Goal: Use online tool/utility: Use online tool/utility

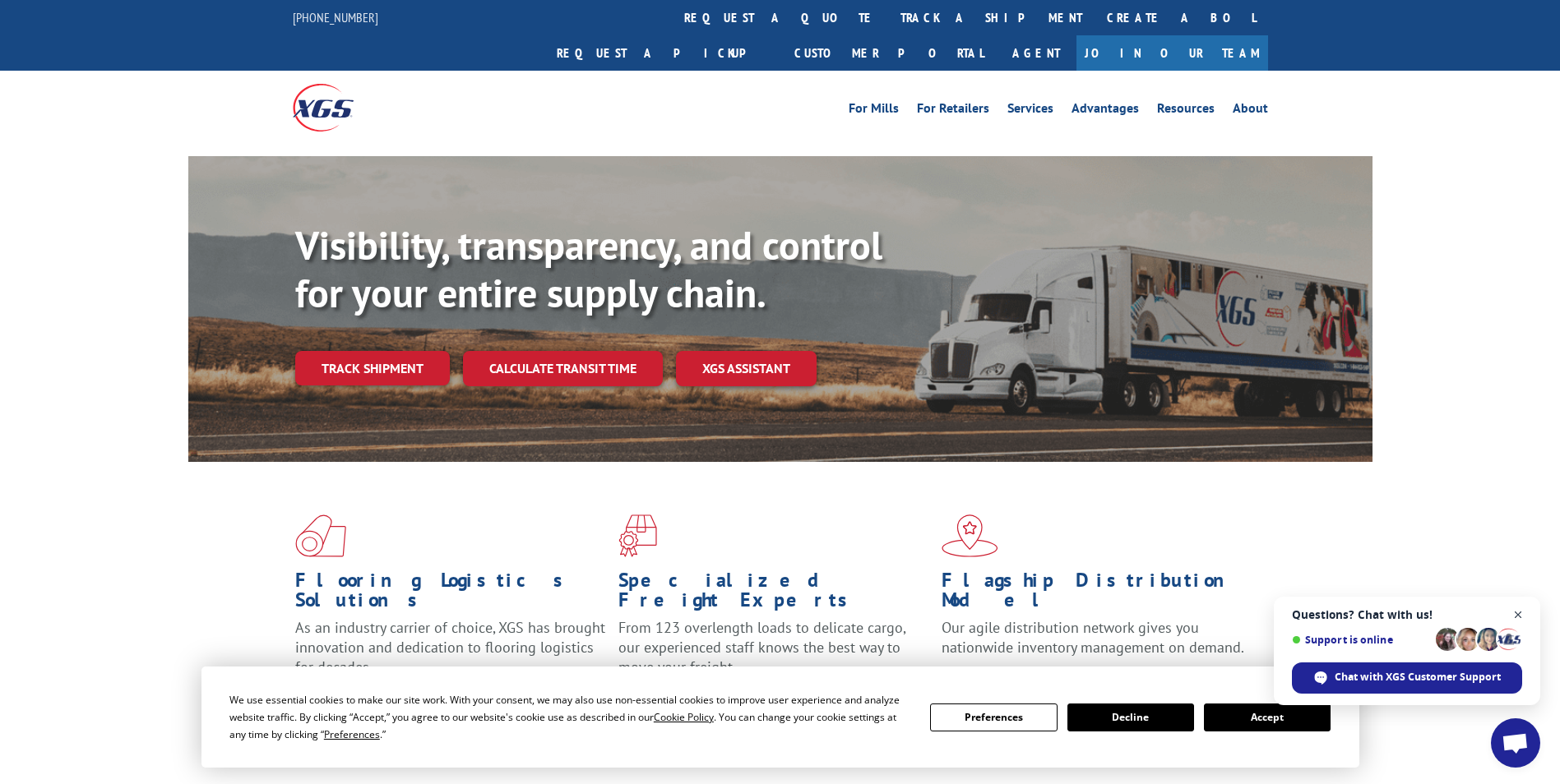
click at [1519, 611] on span "Open chat" at bounding box center [1518, 615] width 20 height 20
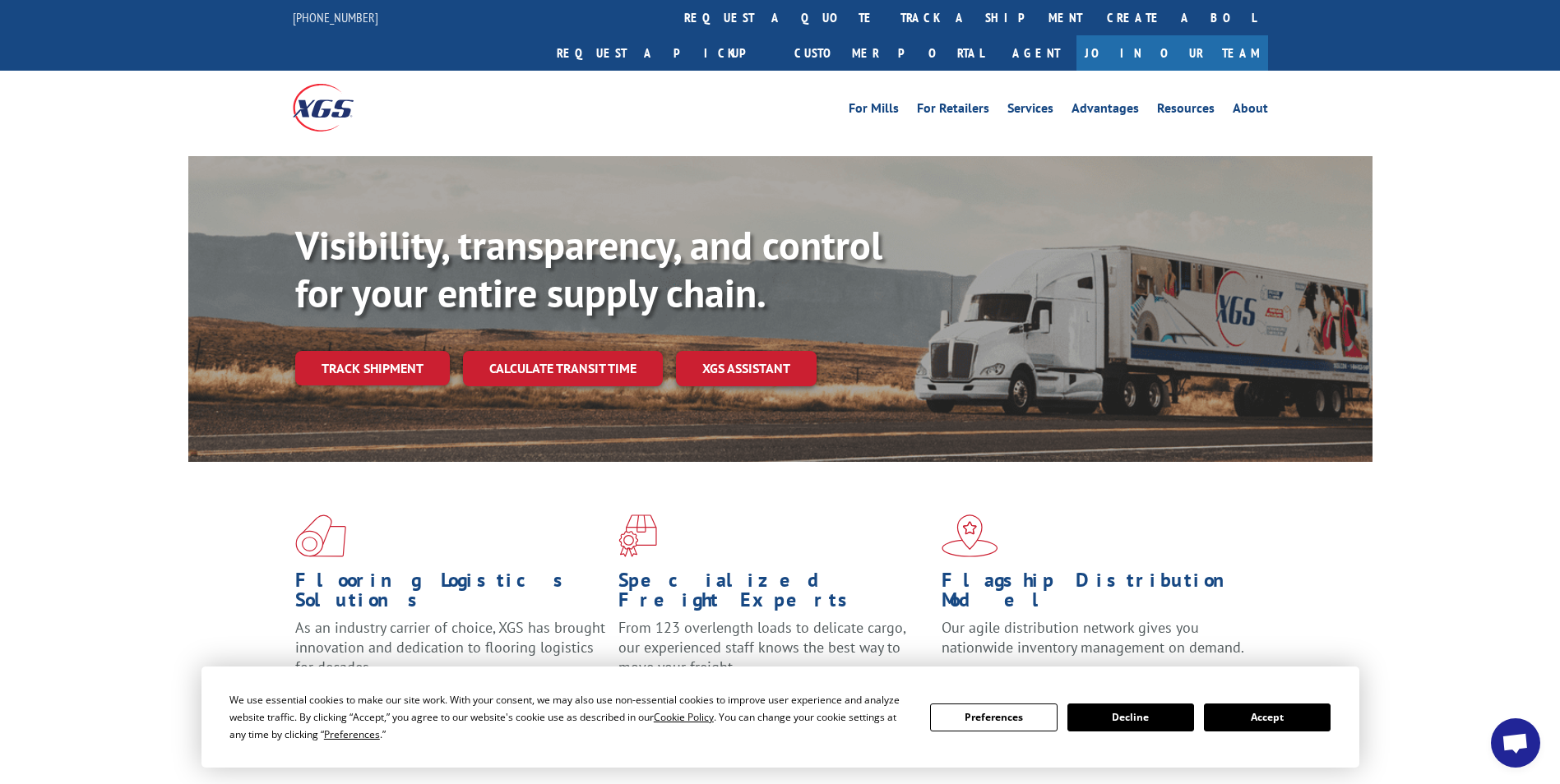
click at [1289, 721] on button "Accept" at bounding box center [1267, 718] width 127 height 28
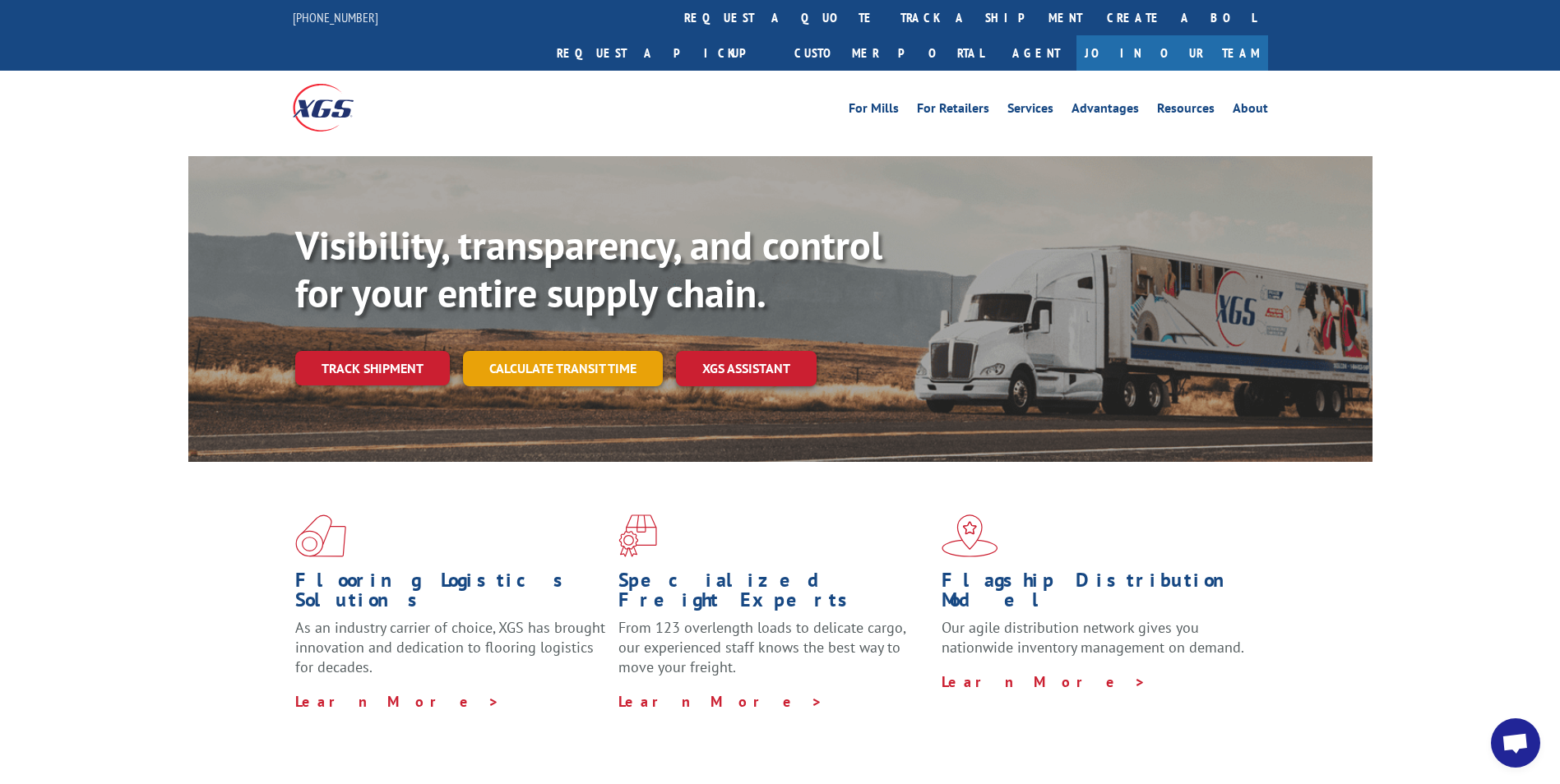
click at [528, 351] on link "Calculate transit time" at bounding box center [562, 368] width 200 height 35
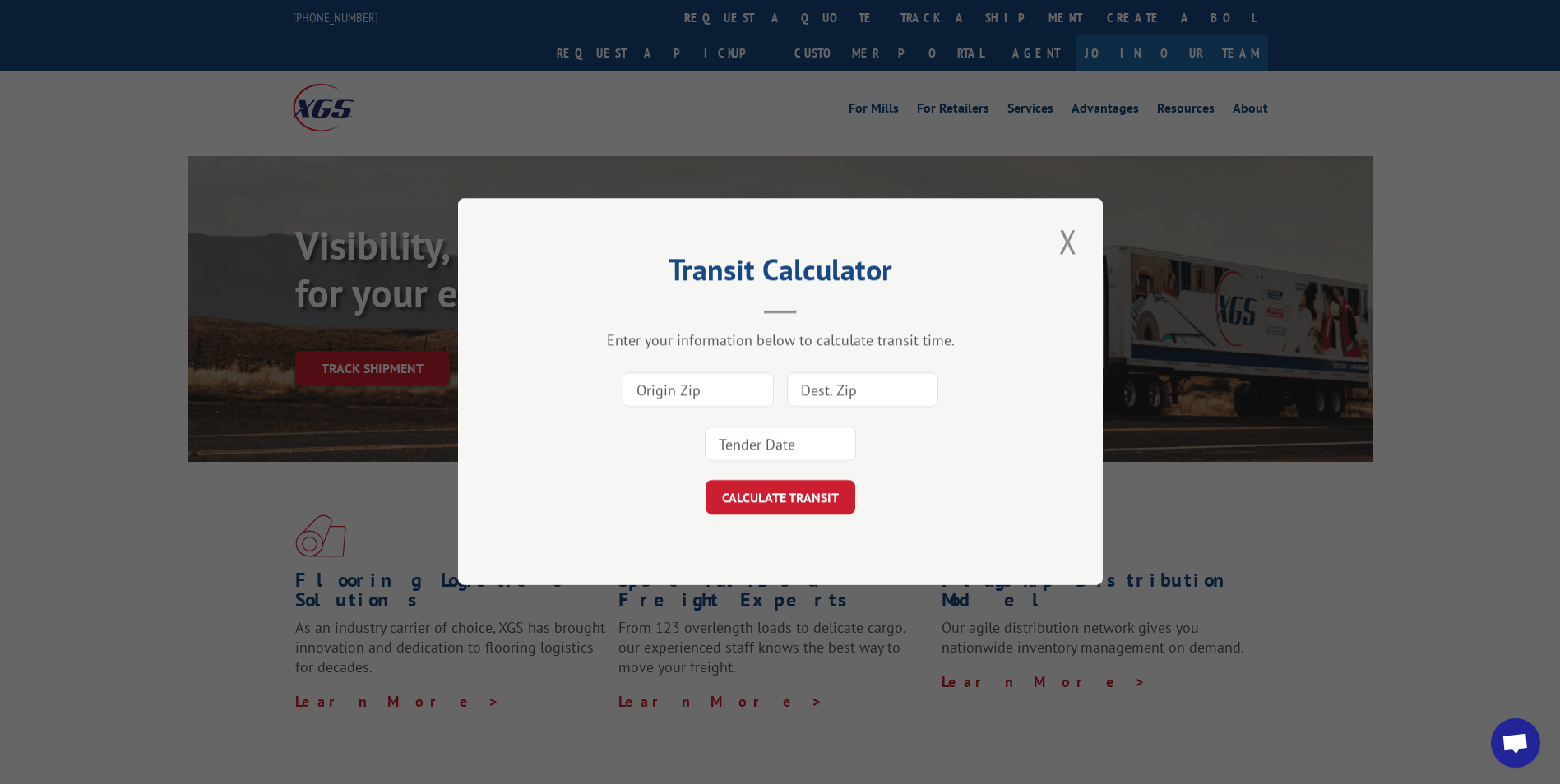
click at [701, 404] on input at bounding box center [698, 390] width 152 height 34
paste input "95605"
type input "95605"
drag, startPoint x: 878, startPoint y: 383, endPoint x: 876, endPoint y: 394, distance: 11.2
click at [878, 383] on input at bounding box center [863, 390] width 152 height 34
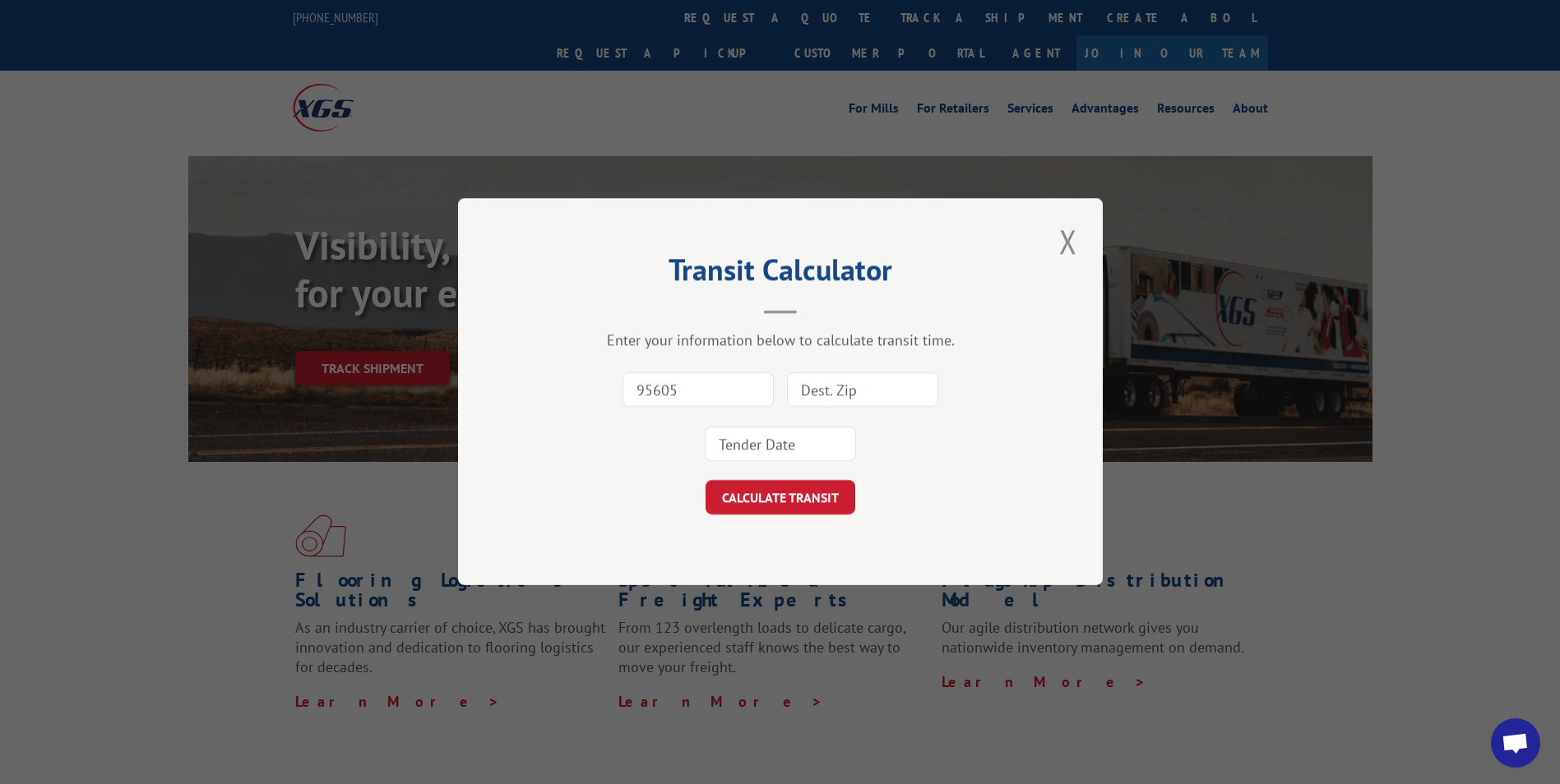
type input "33172"
click at [782, 455] on input at bounding box center [780, 444] width 152 height 34
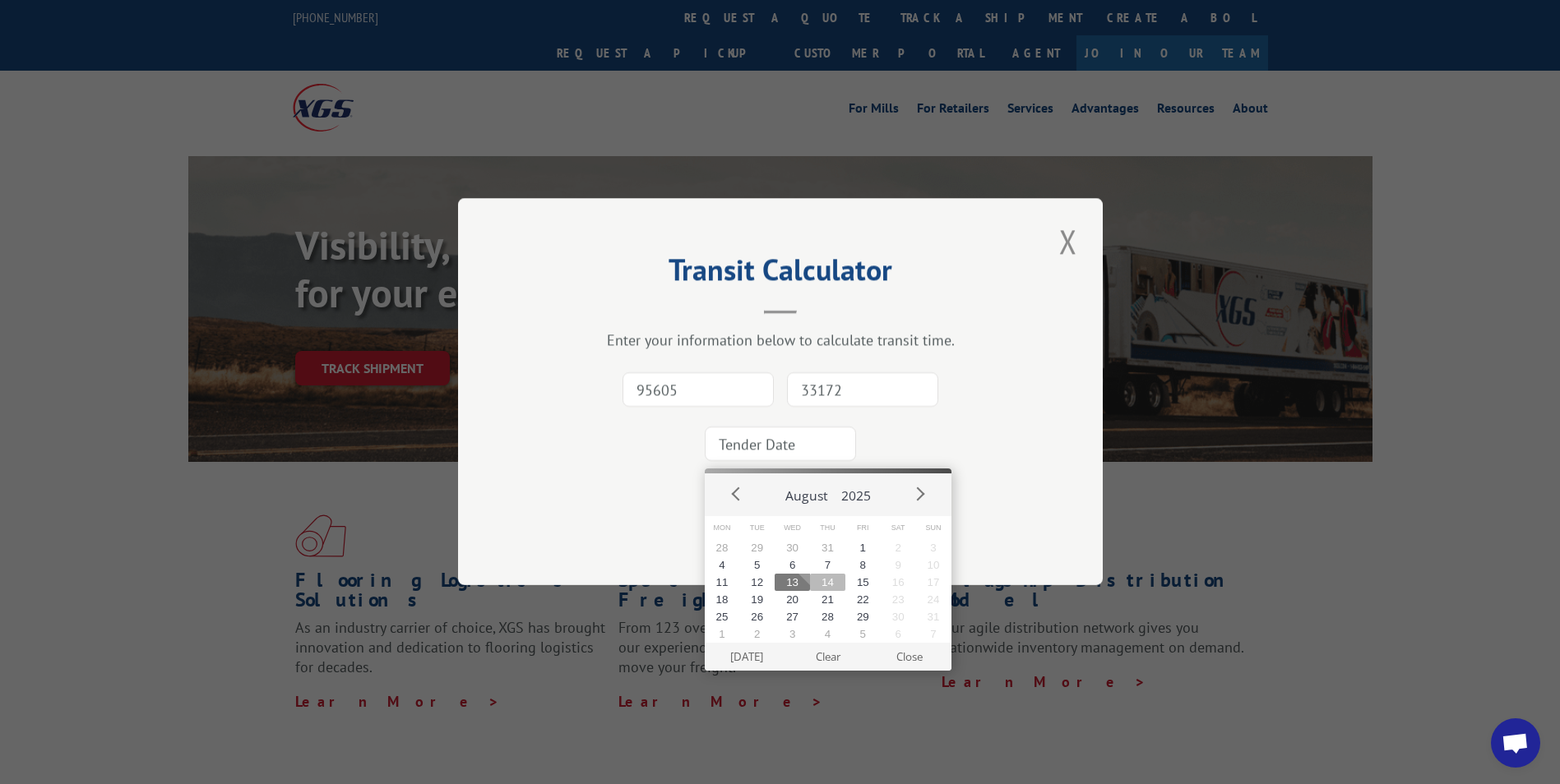
drag, startPoint x: 816, startPoint y: 585, endPoint x: 814, endPoint y: 566, distance: 19.1
click at [818, 585] on button "14" at bounding box center [828, 582] width 35 height 18
type input "[DATE]"
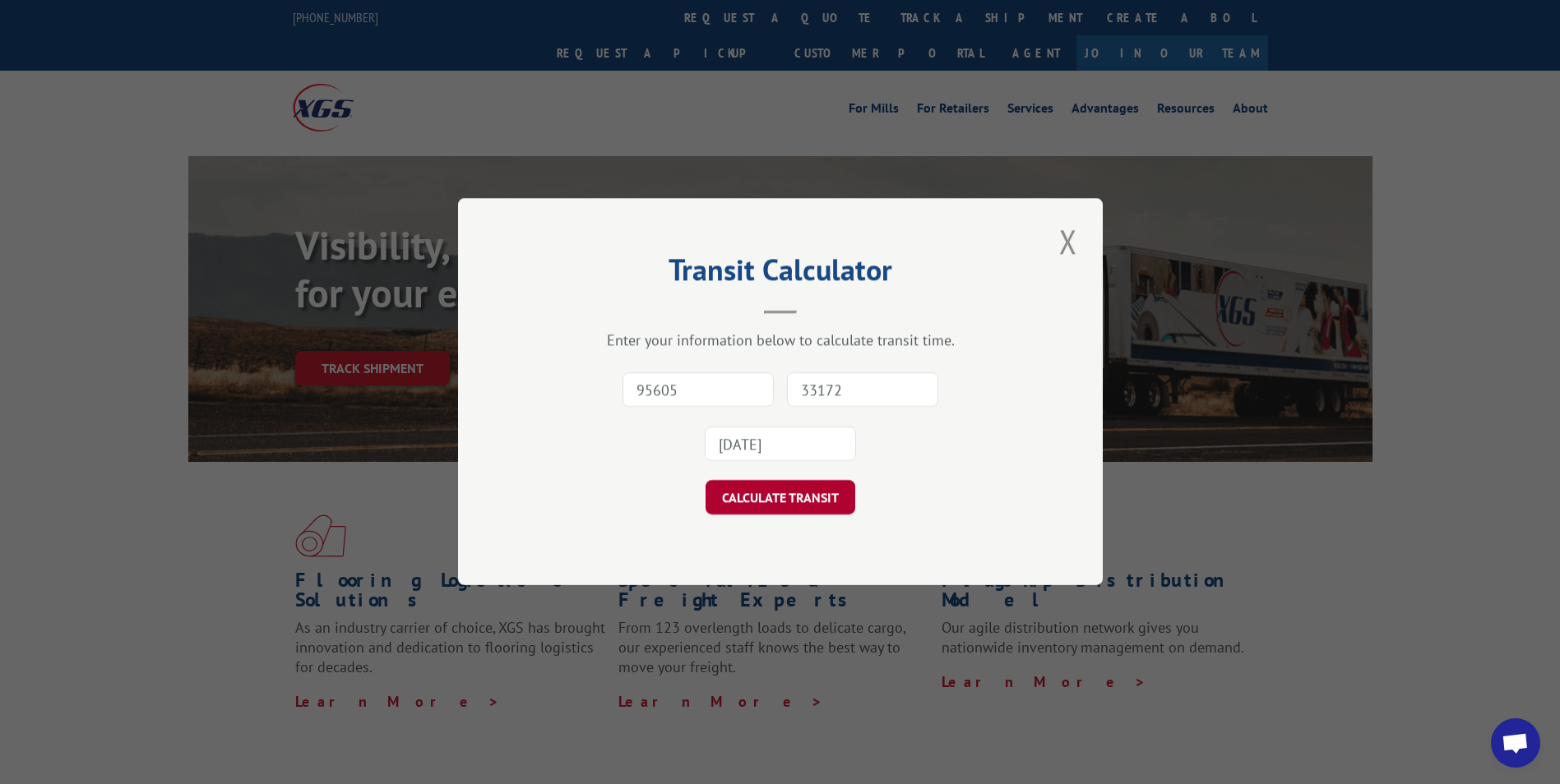
click at [797, 496] on button "CALCULATE TRANSIT" at bounding box center [780, 498] width 150 height 34
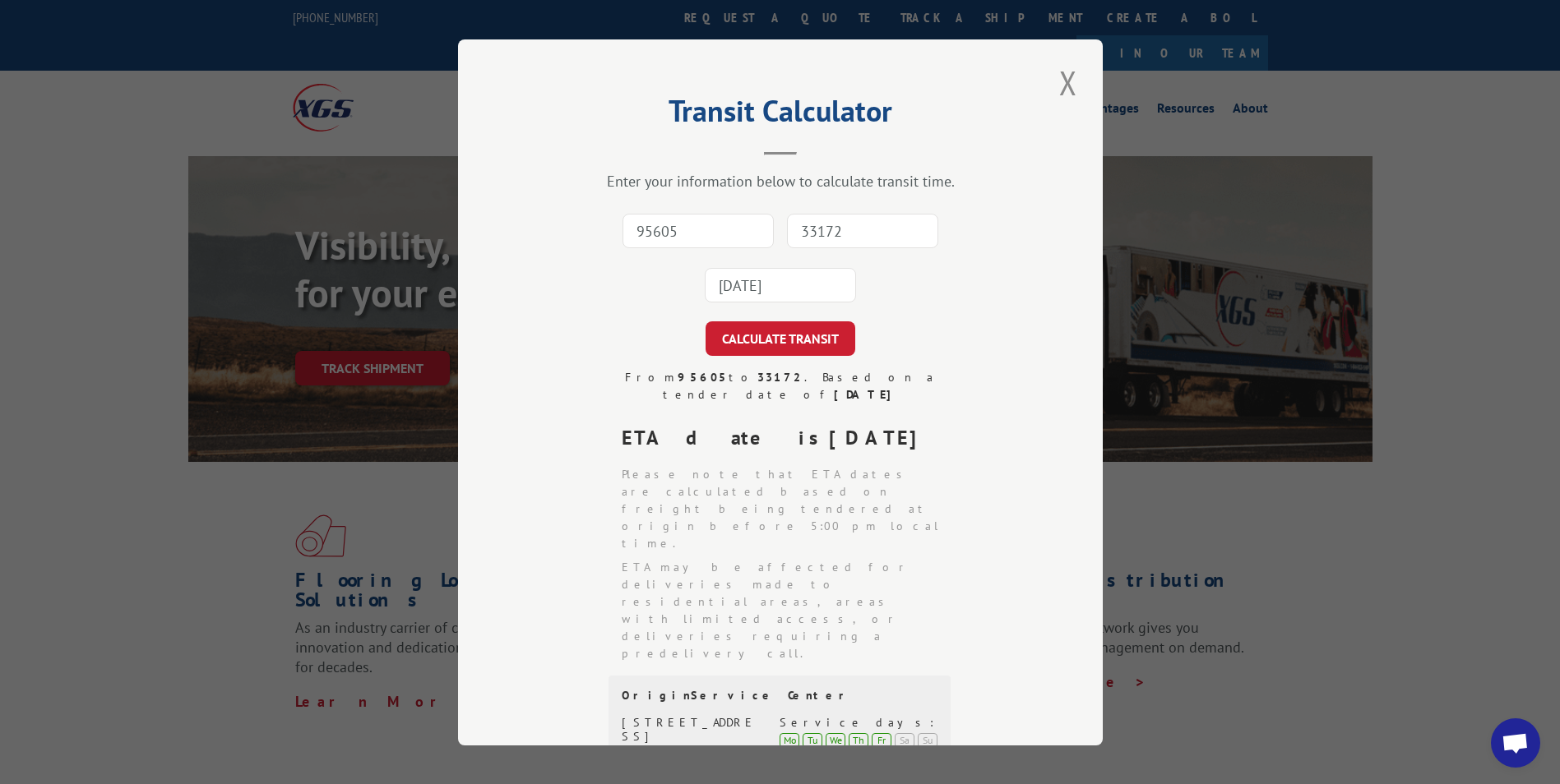
drag, startPoint x: 694, startPoint y: 224, endPoint x: 994, endPoint y: 270, distance: 303.5
click at [694, 224] on input "95605" at bounding box center [698, 231] width 152 height 34
type input "21079"
click at [811, 233] on input "33172" at bounding box center [863, 231] width 152 height 34
type input "46307"
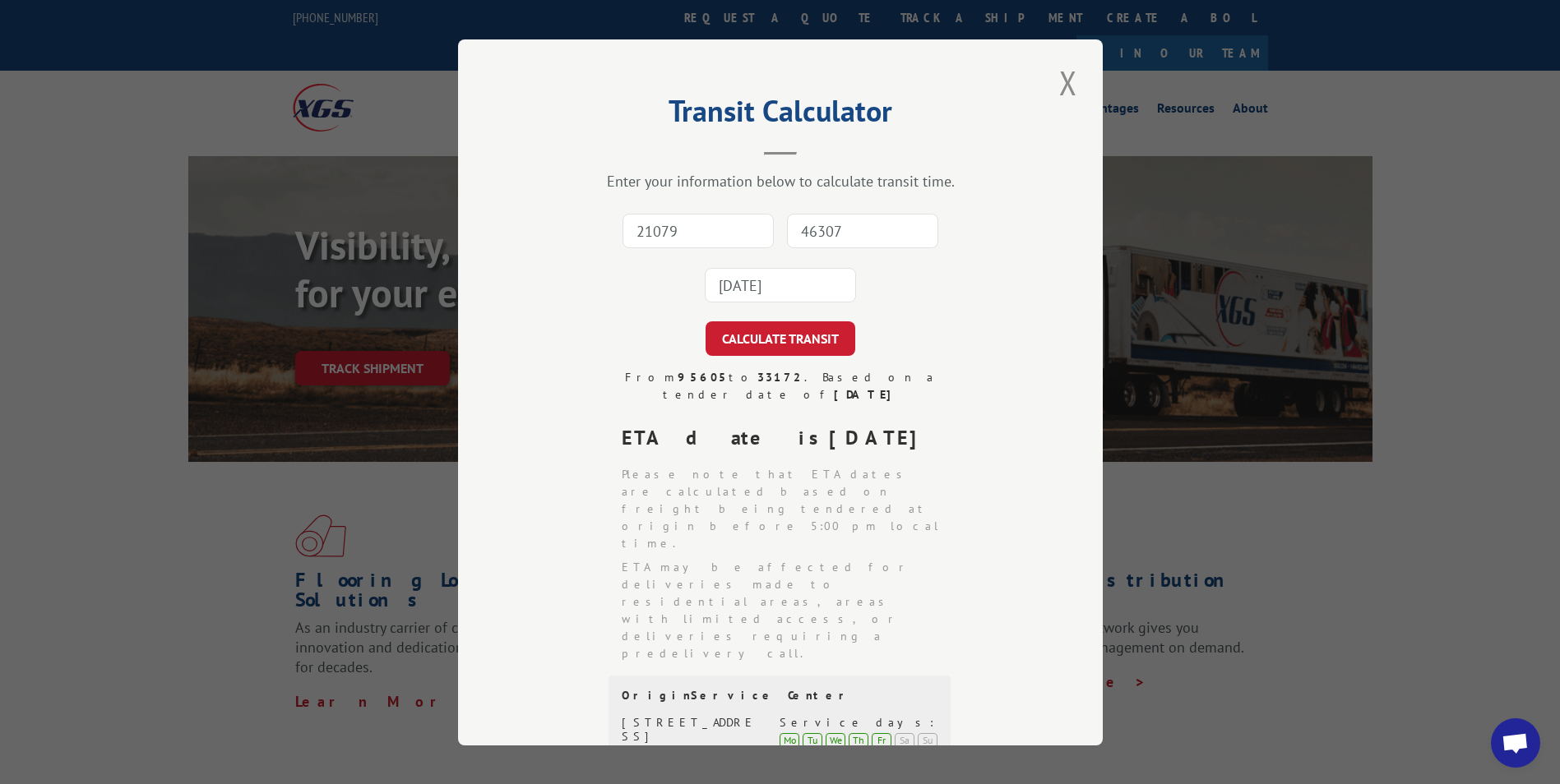
click at [788, 285] on input "[DATE]" at bounding box center [780, 285] width 152 height 34
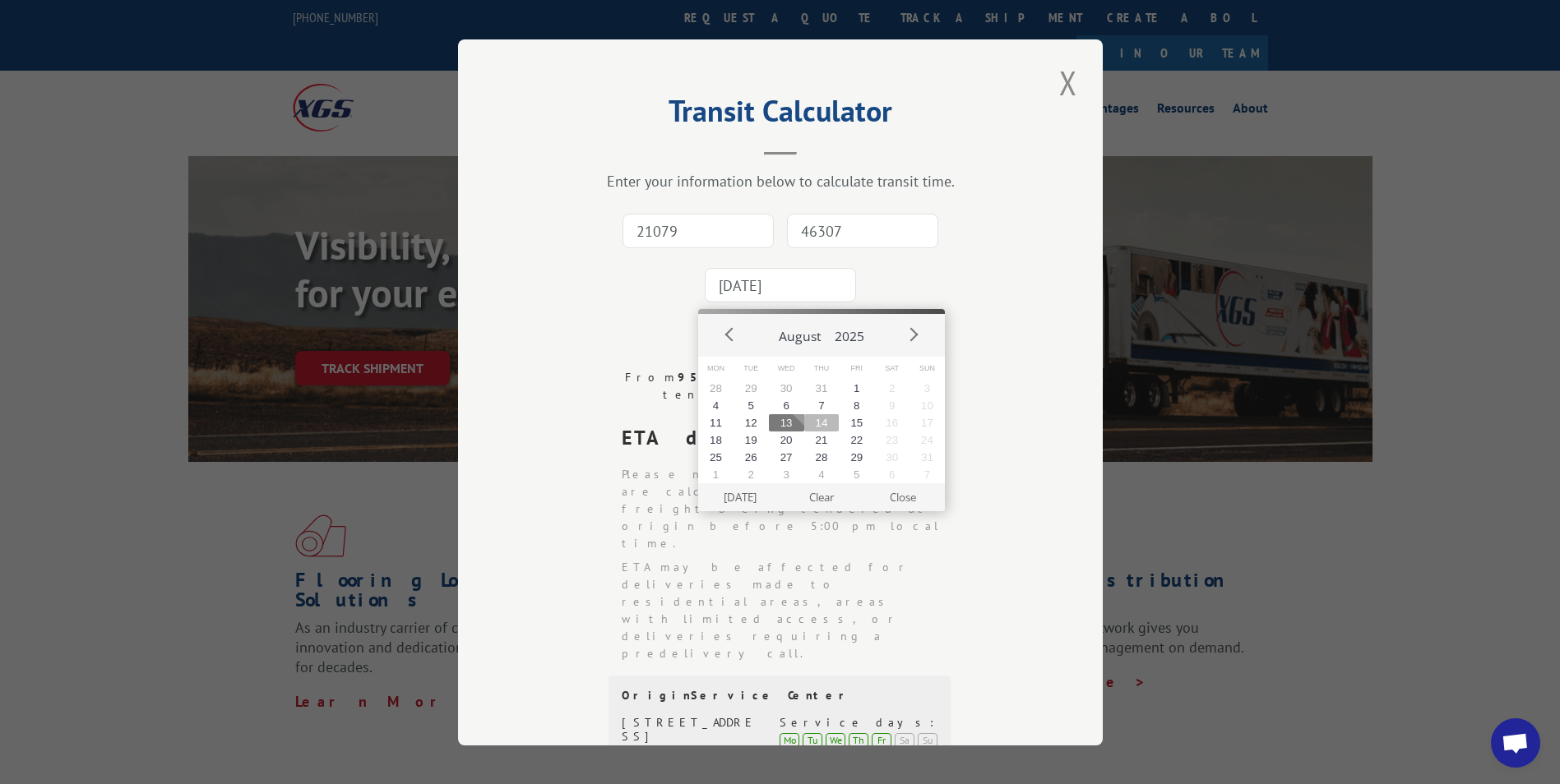
click at [813, 428] on button "14" at bounding box center [821, 423] width 35 height 18
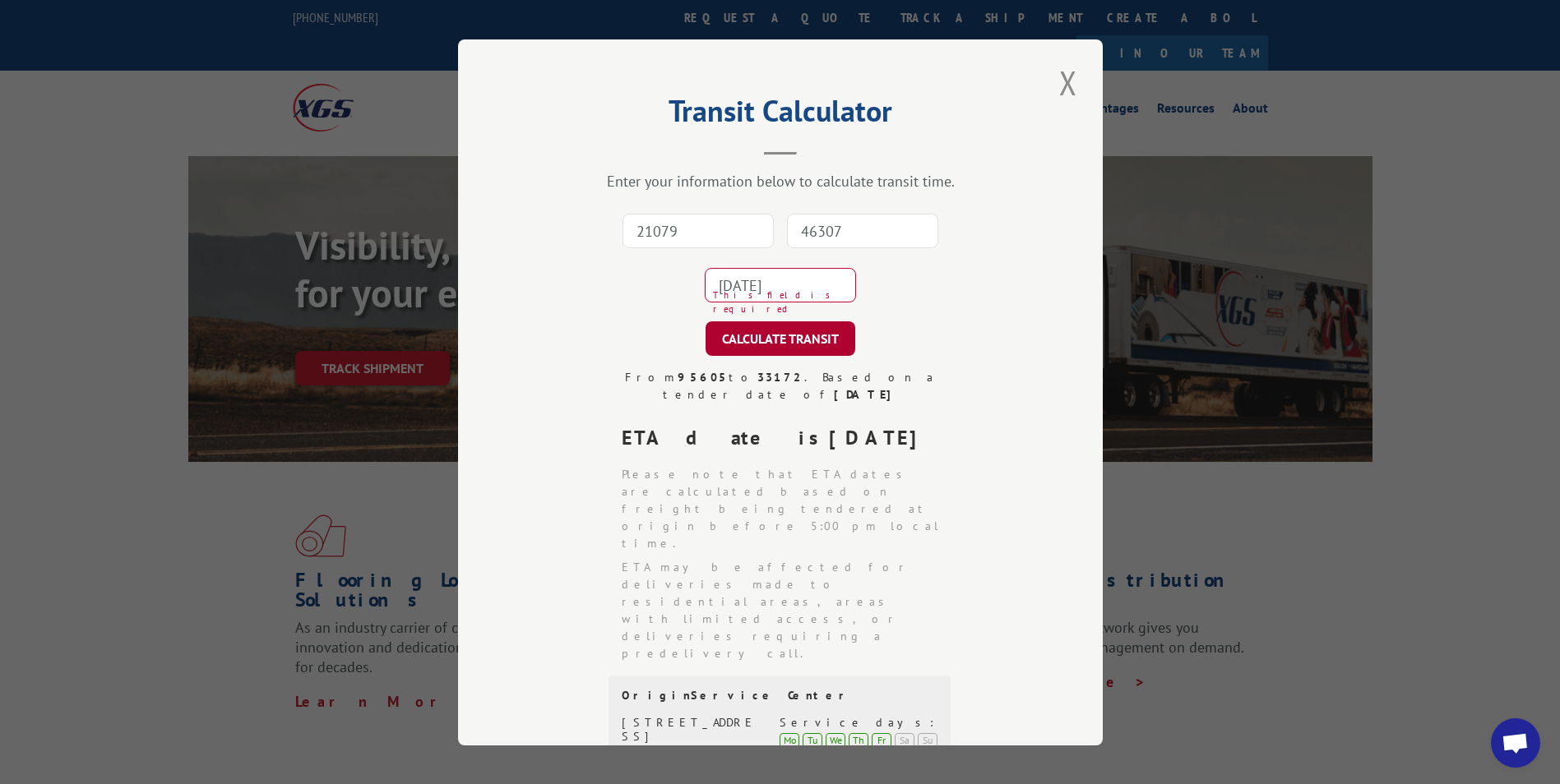
click at [801, 335] on button "CALCULATE TRANSIT" at bounding box center [780, 338] width 150 height 34
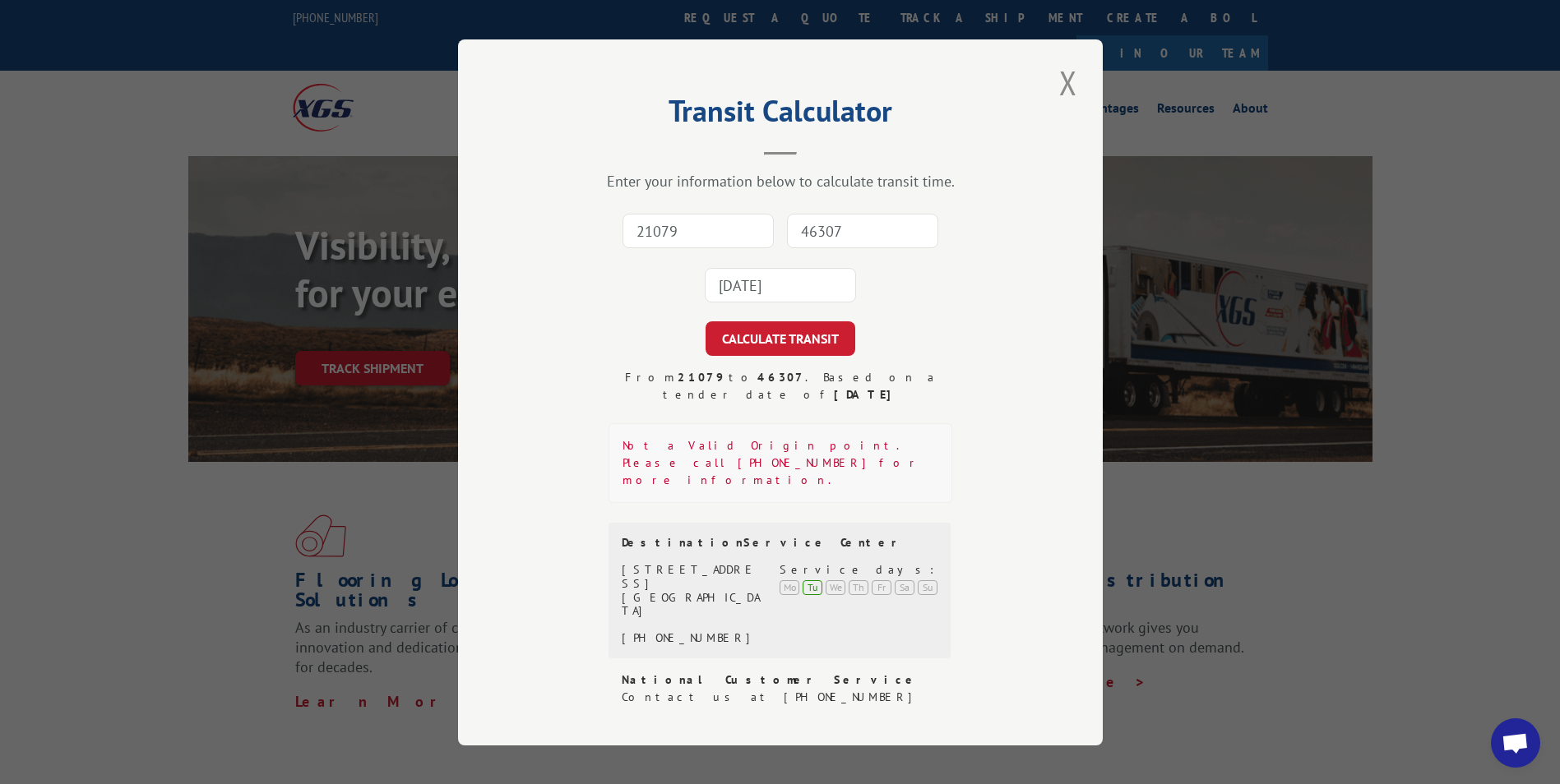
drag, startPoint x: 697, startPoint y: 240, endPoint x: 431, endPoint y: 18, distance: 346.5
click at [697, 237] on input "21079" at bounding box center [698, 231] width 152 height 34
drag, startPoint x: 686, startPoint y: 231, endPoint x: 698, endPoint y: 248, distance: 20.8
click at [686, 231] on input "21079" at bounding box center [698, 231] width 152 height 34
type input "21079"
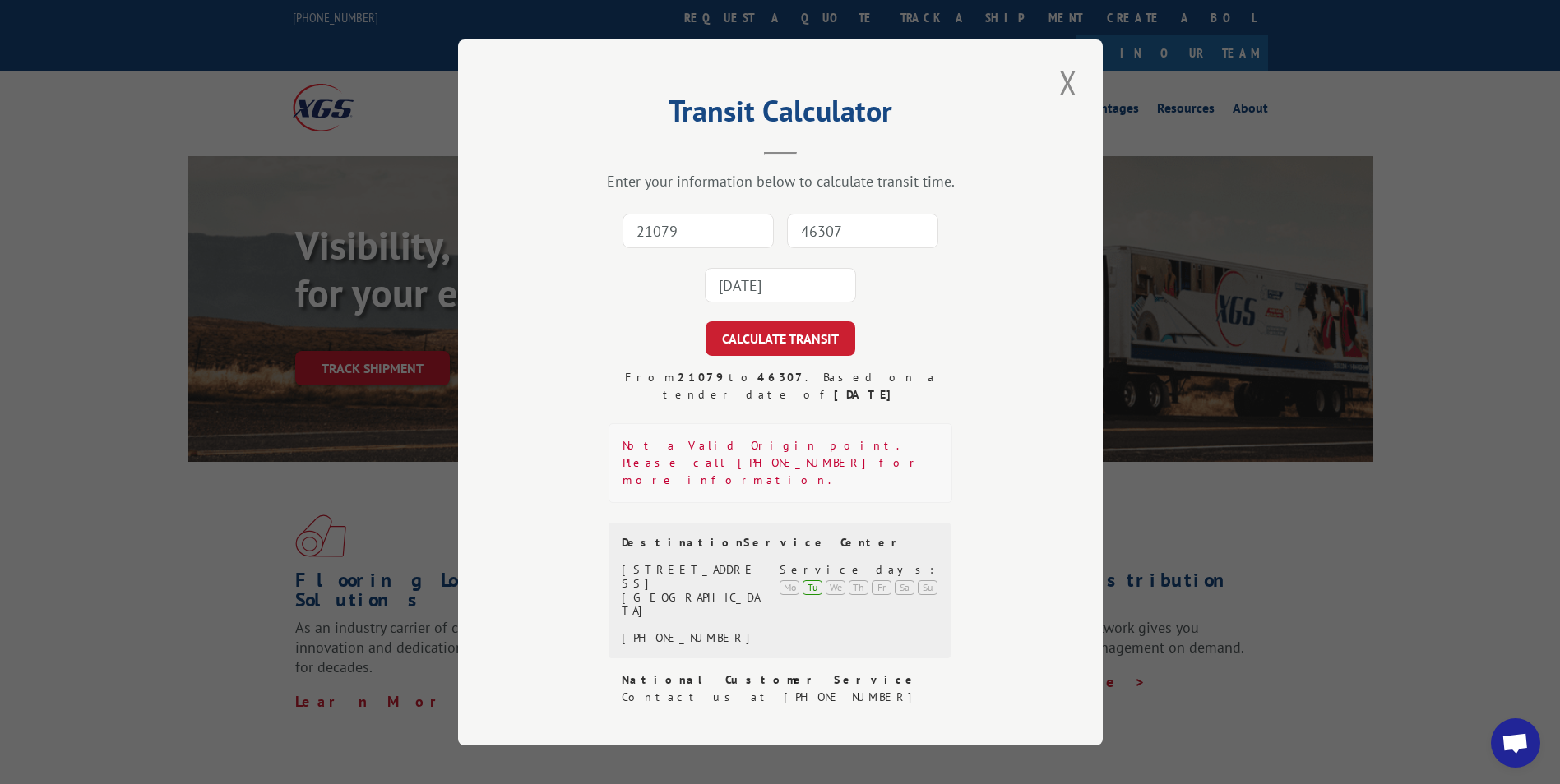
click at [875, 235] on input "46307" at bounding box center [863, 231] width 152 height 34
type input "30701"
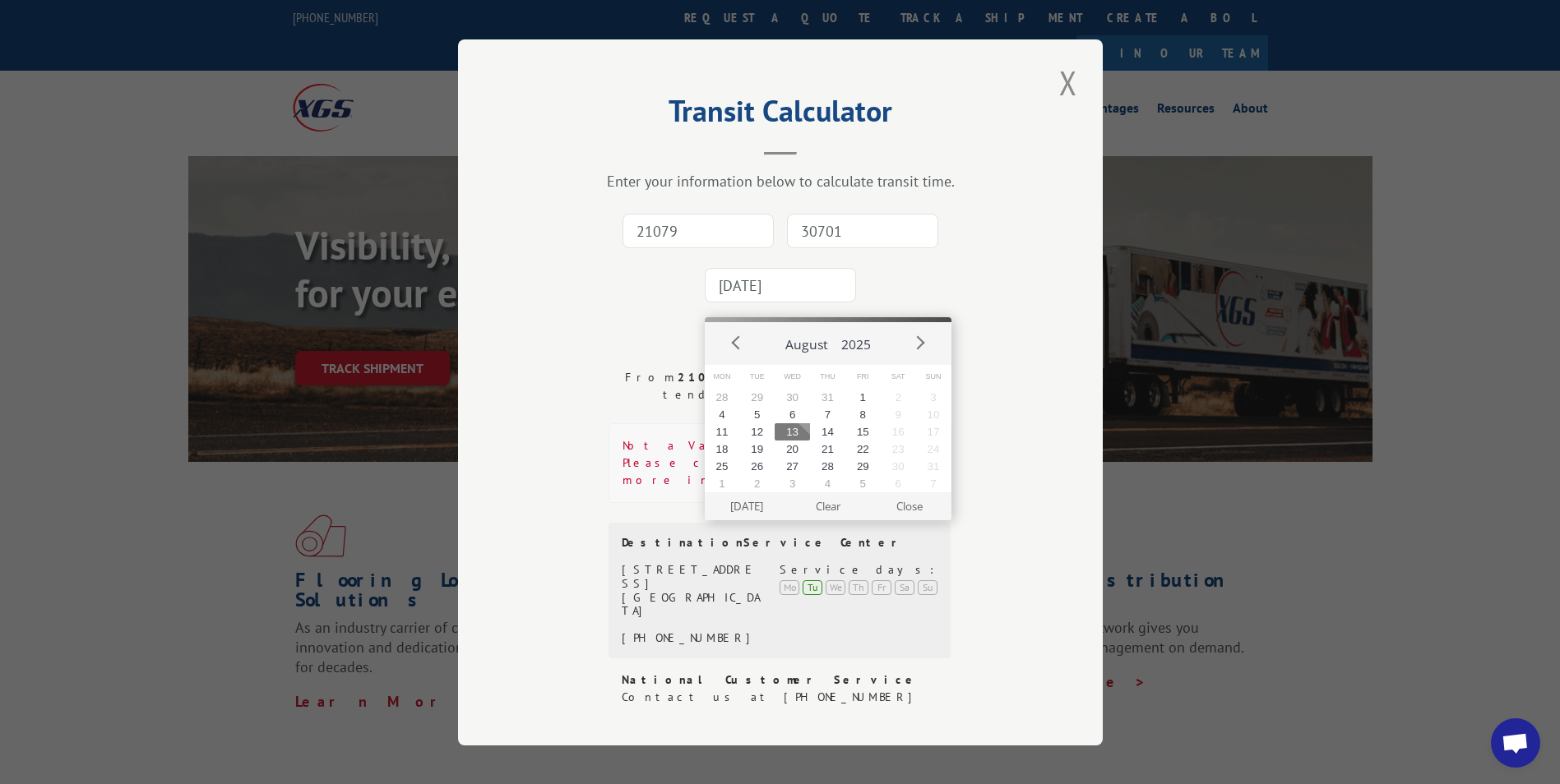
click at [788, 296] on input "[DATE]" at bounding box center [780, 285] width 152 height 34
click at [828, 431] on button "14" at bounding box center [828, 432] width 35 height 18
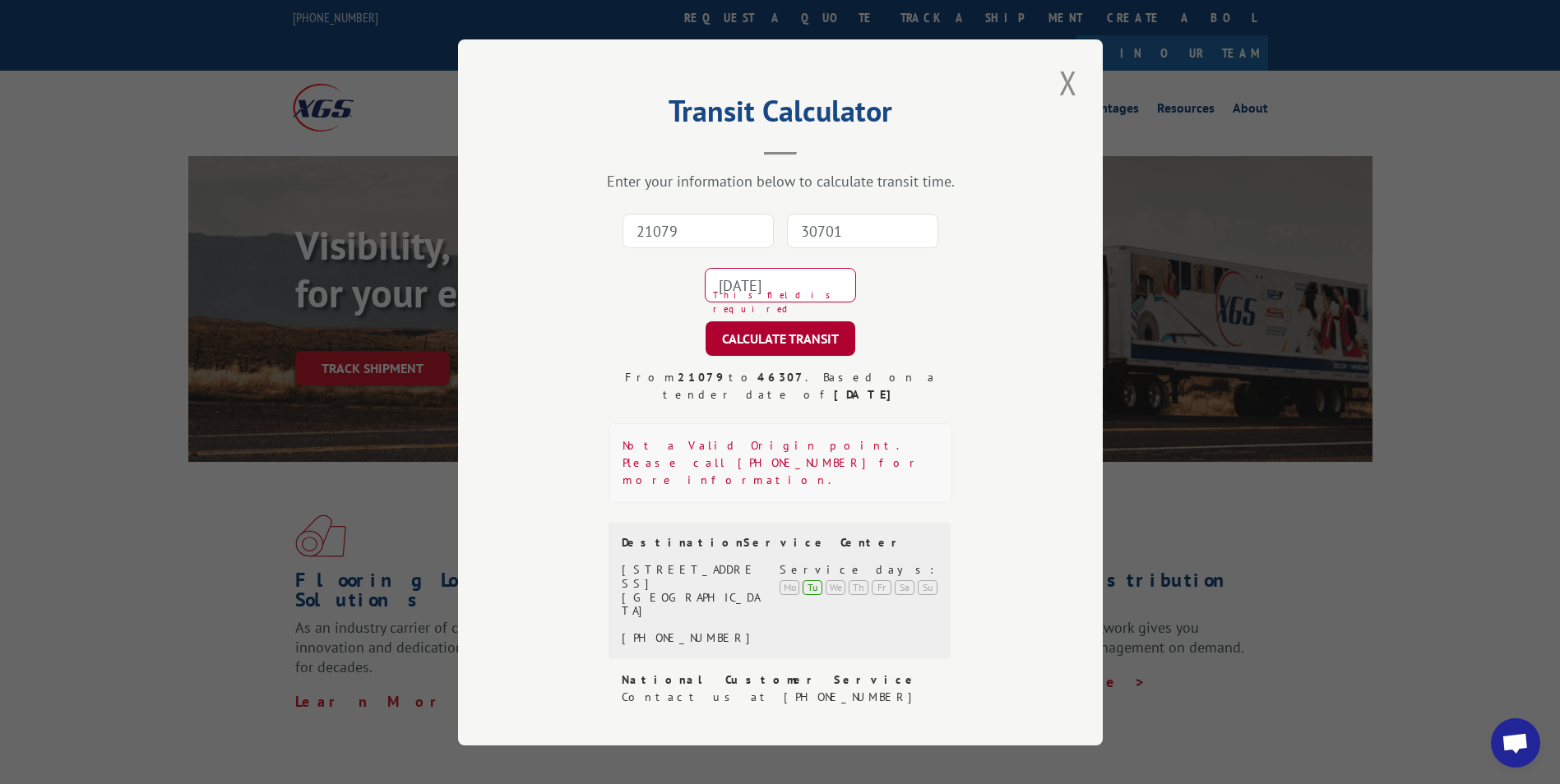
click at [807, 351] on button "CALCULATE TRANSIT" at bounding box center [780, 338] width 150 height 34
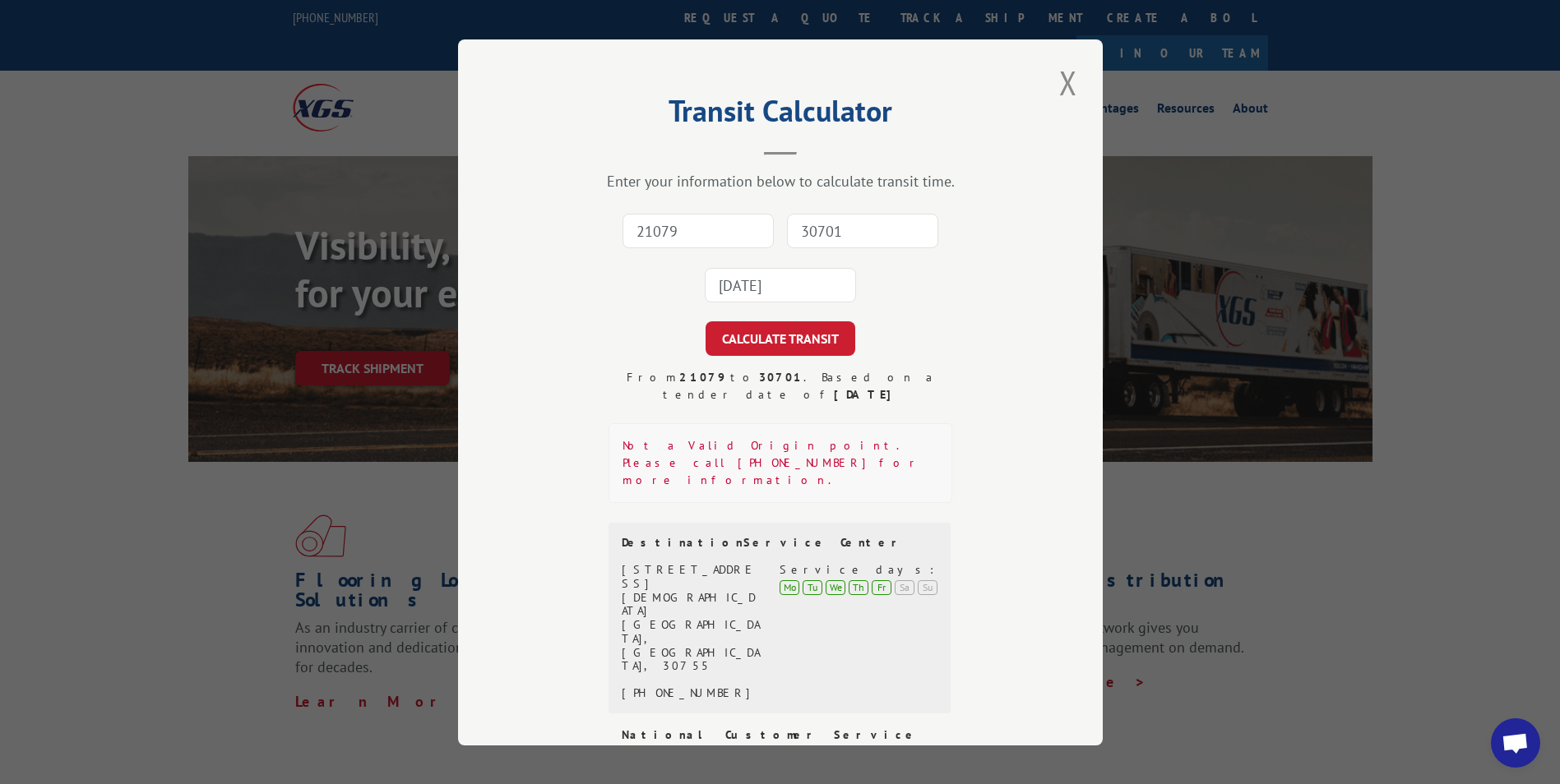
click at [730, 238] on input "21079" at bounding box center [698, 231] width 152 height 34
click at [648, 236] on input "21079" at bounding box center [698, 231] width 152 height 34
type input "21076"
click at [800, 247] on input "30701" at bounding box center [863, 231] width 152 height 34
type input "30701"
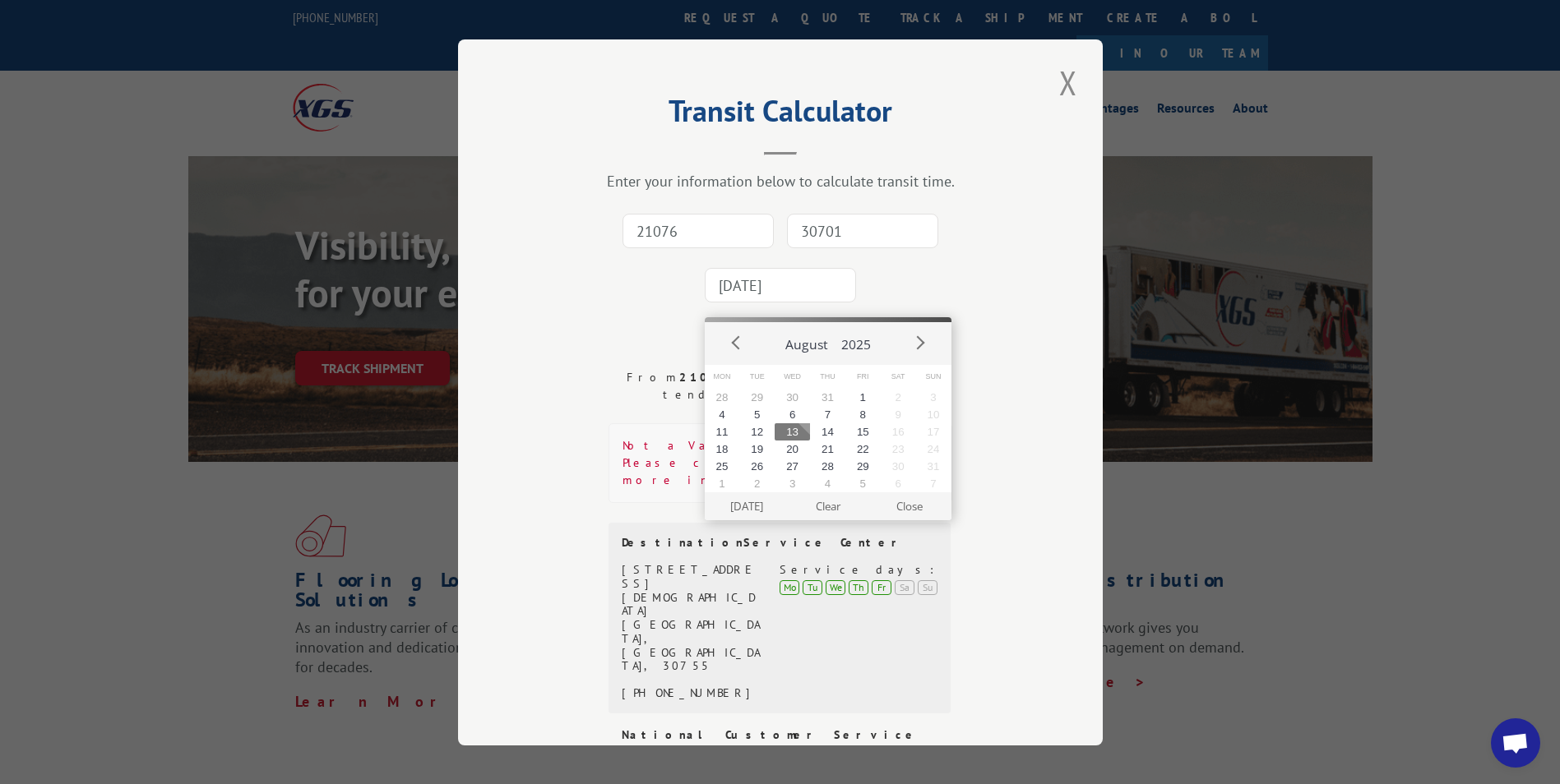
click at [819, 302] on input "[DATE]" at bounding box center [780, 285] width 152 height 34
click at [816, 433] on button "14" at bounding box center [828, 432] width 35 height 18
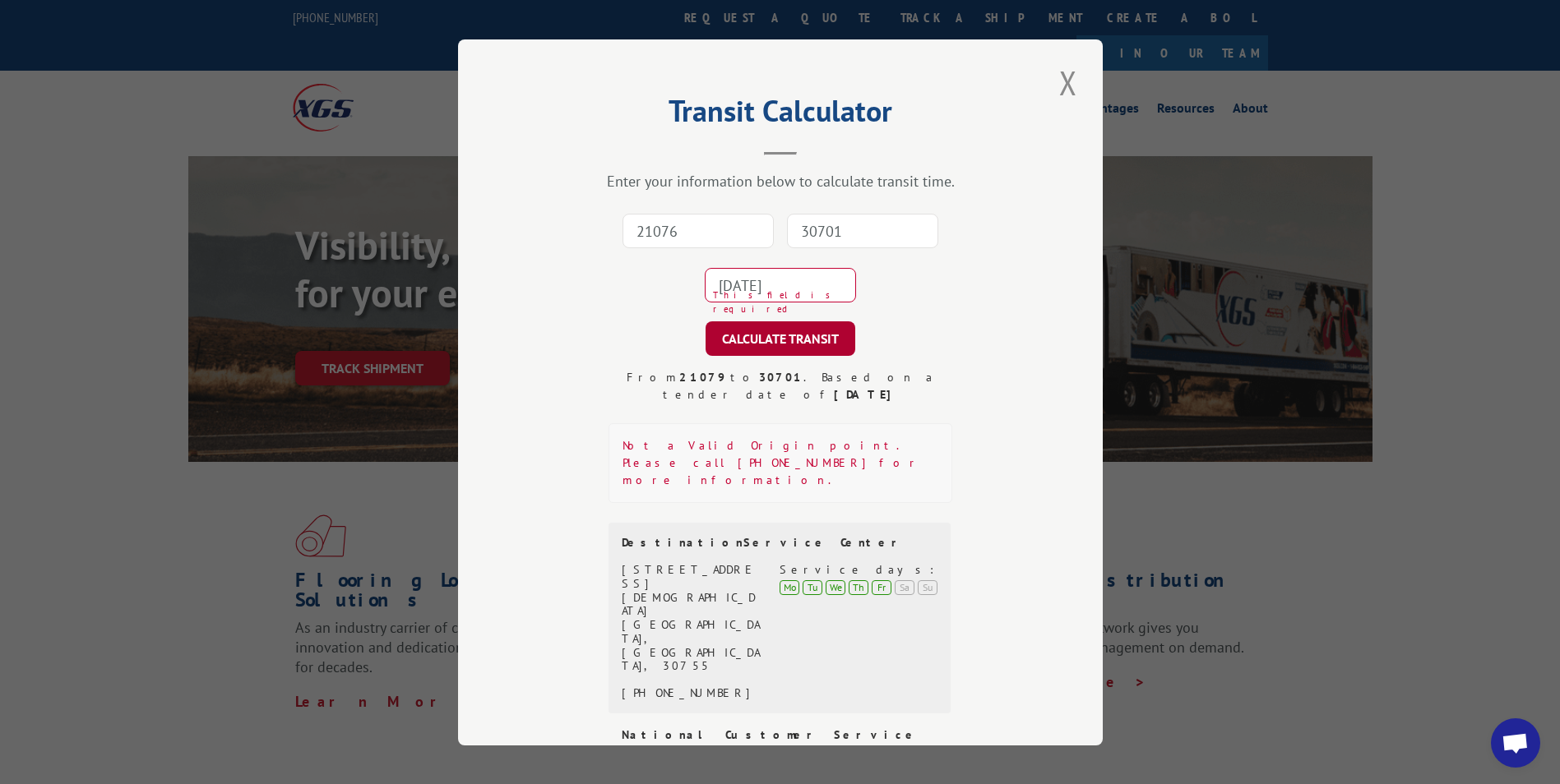
click at [780, 356] on button "CALCULATE TRANSIT" at bounding box center [780, 338] width 150 height 34
